Goal: Task Accomplishment & Management: Manage account settings

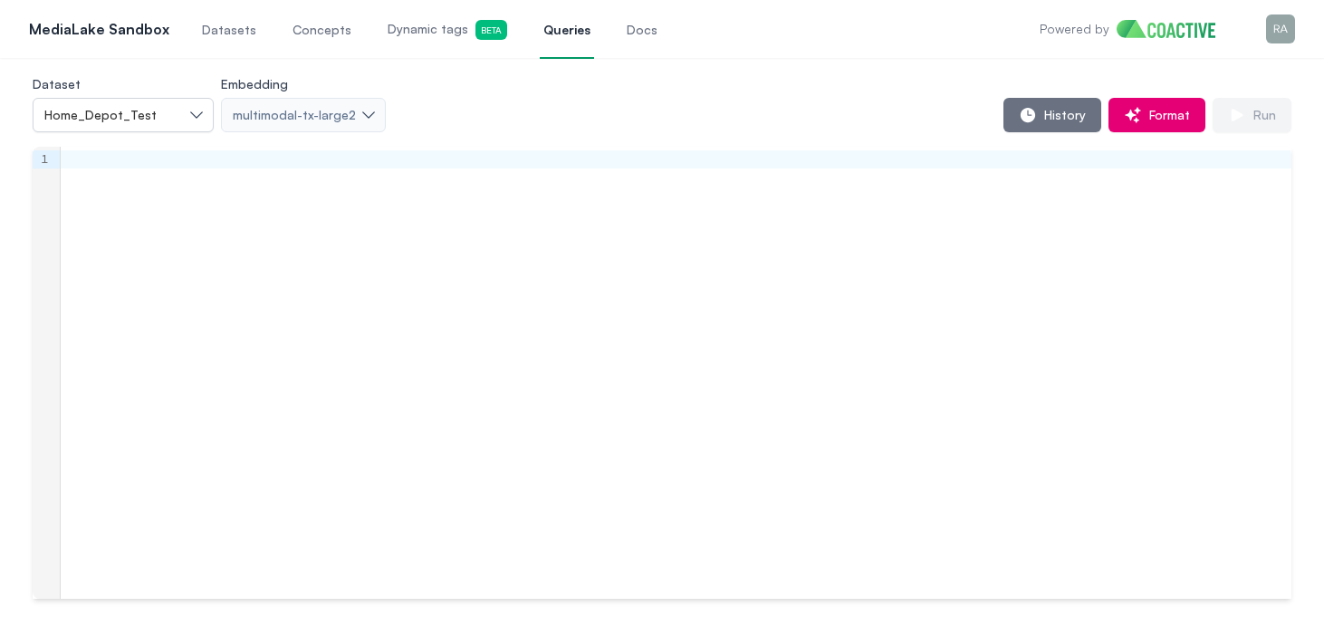
click at [118, 24] on p "MediaLake Sandbox" at bounding box center [99, 29] width 140 height 22
click at [1280, 20] on img "button" at bounding box center [1280, 28] width 29 height 29
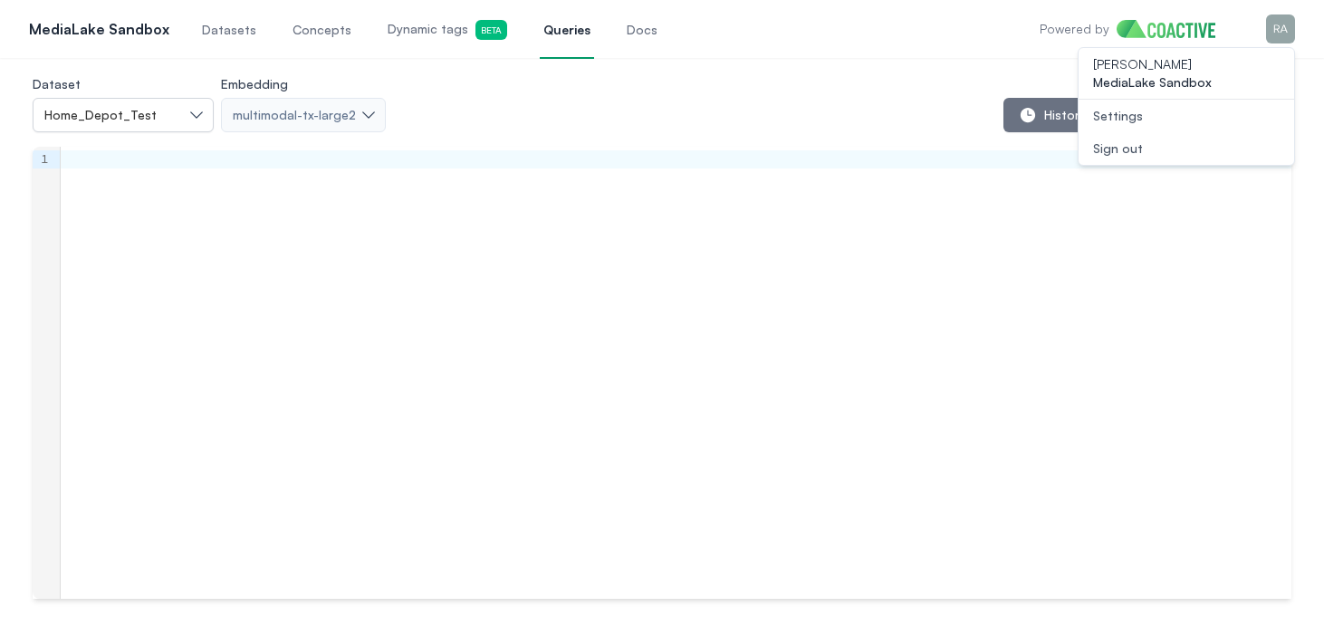
click at [1211, 66] on span "[PERSON_NAME]" at bounding box center [1186, 64] width 187 height 18
click at [1150, 108] on link "Settings" at bounding box center [1185, 116] width 215 height 33
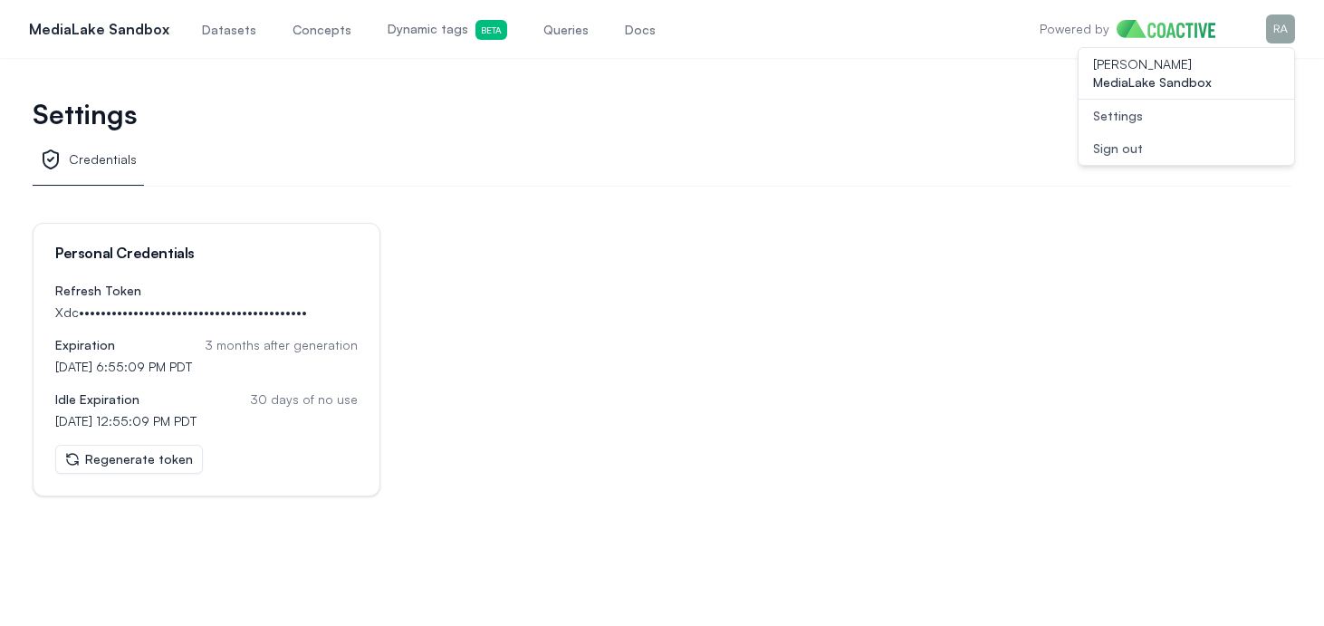
click at [111, 454] on button "Regenerate token" at bounding box center [129, 459] width 148 height 29
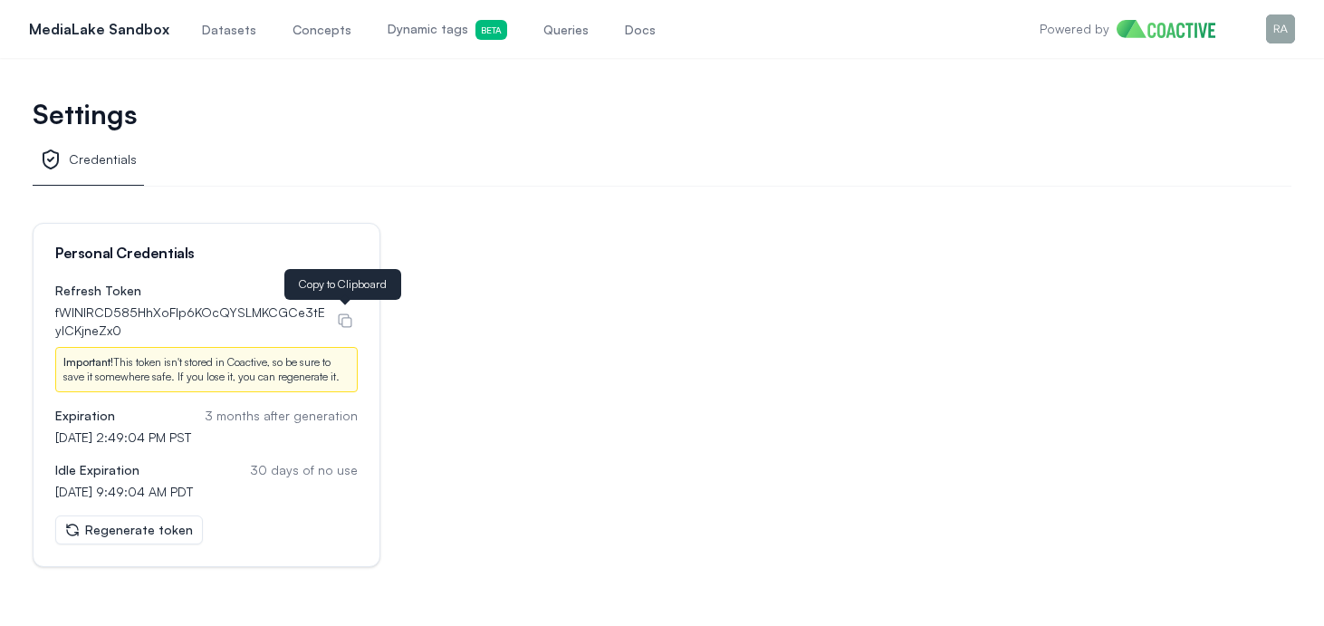
click at [343, 320] on icon at bounding box center [345, 320] width 18 height 18
